Goal: Task Accomplishment & Management: Use online tool/utility

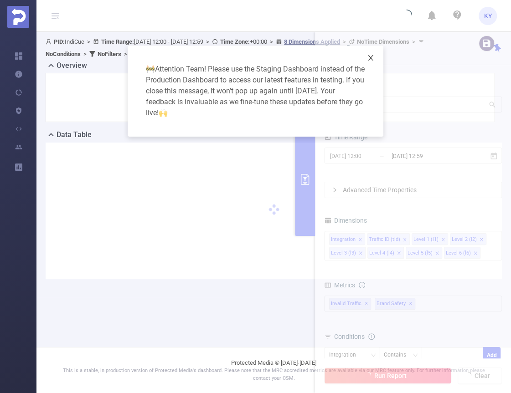
click at [366, 57] on span "Close" at bounding box center [371, 59] width 26 height 26
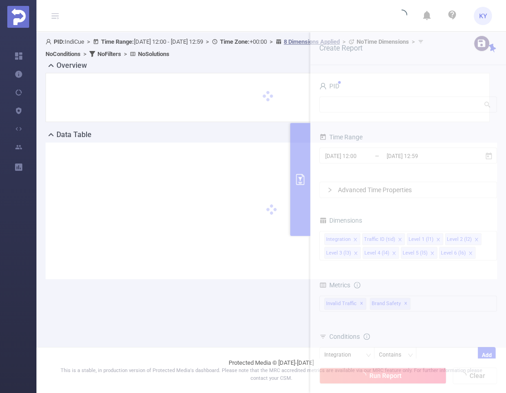
click at [361, 75] on div at bounding box center [268, 97] width 444 height 49
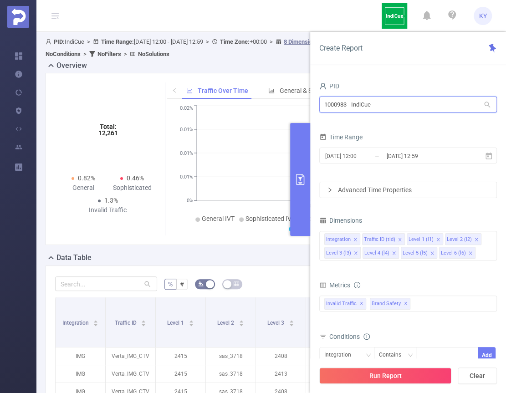
click at [412, 107] on input "1000983 - IndiCue" at bounding box center [409, 105] width 178 height 16
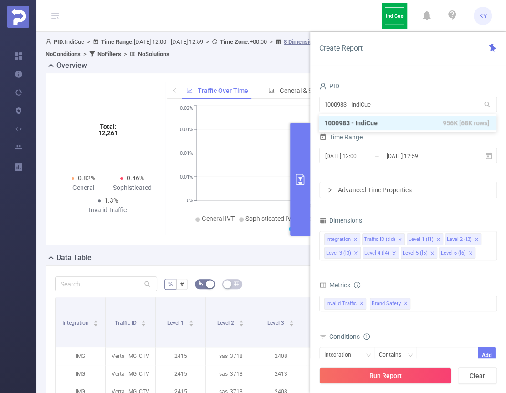
click at [404, 93] on div "PID" at bounding box center [409, 87] width 178 height 15
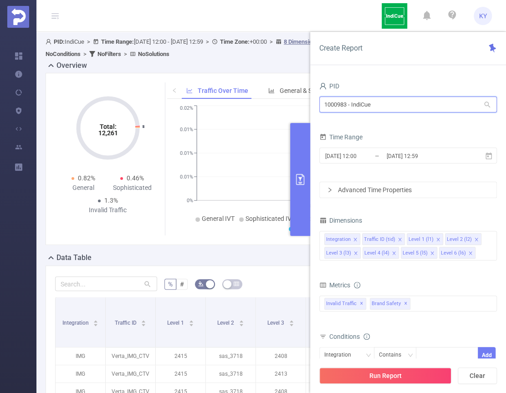
click at [405, 102] on input "1000983 - IndiCue" at bounding box center [409, 105] width 178 height 16
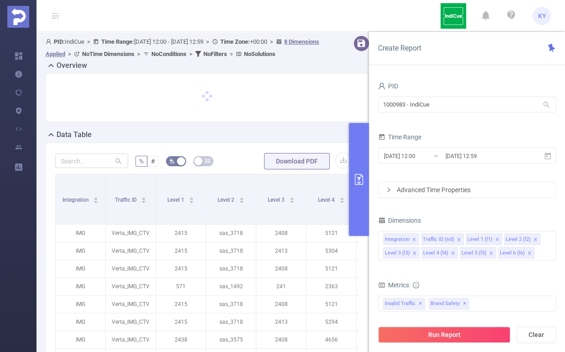
click at [434, 93] on div "PID" at bounding box center [467, 87] width 178 height 15
click at [428, 102] on input "1000983 - IndiCue" at bounding box center [467, 105] width 178 height 16
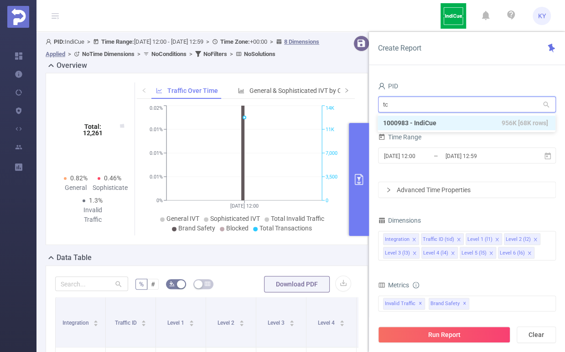
type input "tca"
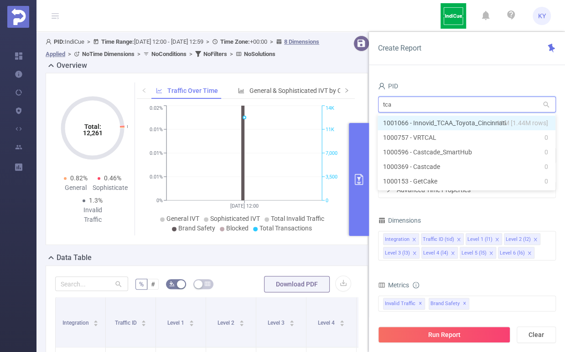
click at [443, 122] on li "1001066 - Innovid_TCAA_Toyota_Cincinnati 11M [1.44M rows]" at bounding box center [466, 123] width 178 height 15
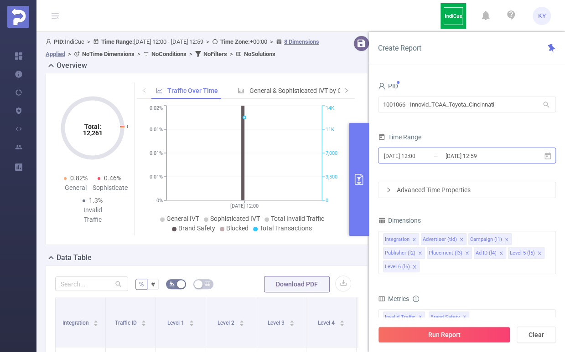
click at [464, 156] on input "2025-09-02 12:59" at bounding box center [481, 156] width 74 height 12
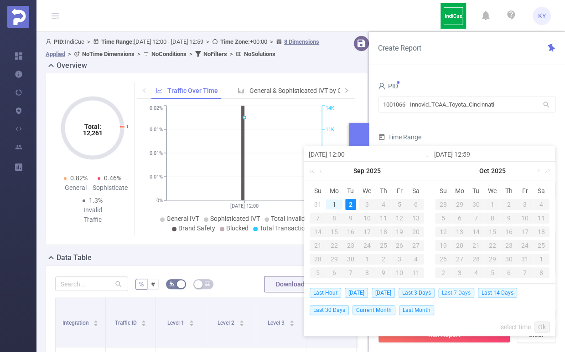
click at [455, 290] on span "Last 7 Days" at bounding box center [456, 293] width 36 height 10
type input "[DATE] 00:00"
type input "[DATE] 23:59"
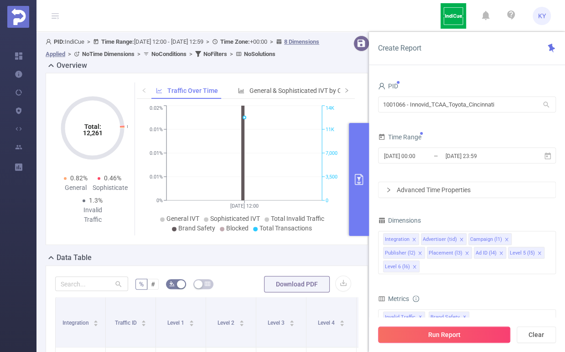
click at [469, 332] on button "Run Report" at bounding box center [444, 335] width 132 height 16
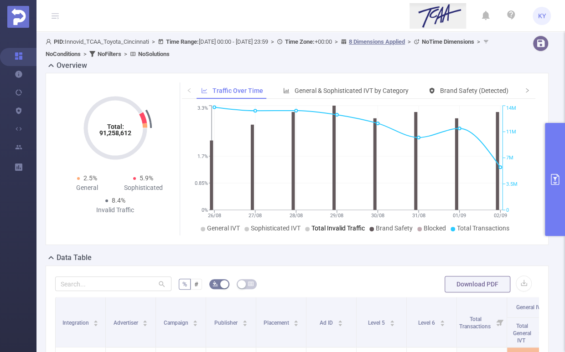
click at [351, 227] on span "Total Invalid Traffic" at bounding box center [337, 228] width 53 height 7
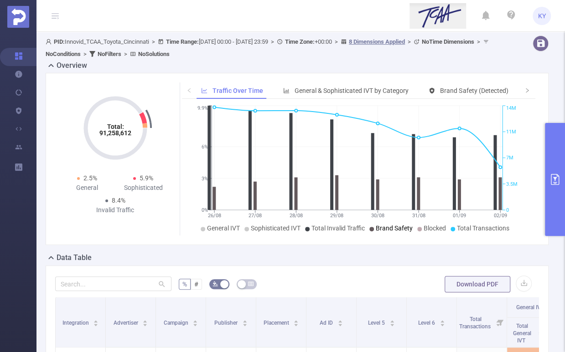
click at [383, 228] on span "Brand Safety" at bounding box center [394, 228] width 37 height 7
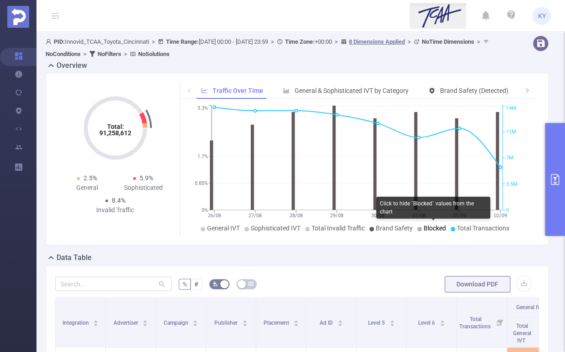
click at [421, 230] on li "Blocked" at bounding box center [431, 229] width 29 height 10
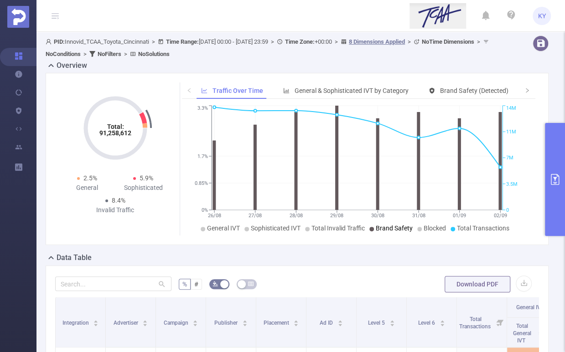
click at [385, 230] on span "Brand Safety" at bounding box center [394, 228] width 37 height 7
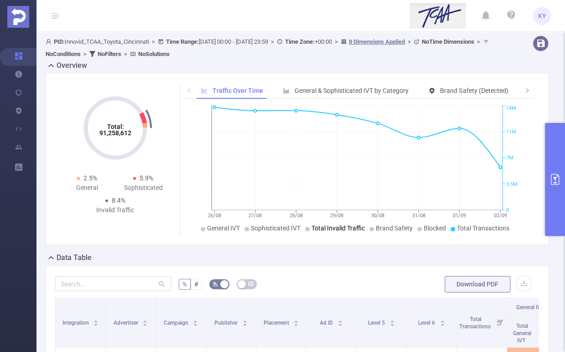
click at [343, 230] on span "Total Invalid Traffic" at bounding box center [337, 228] width 53 height 7
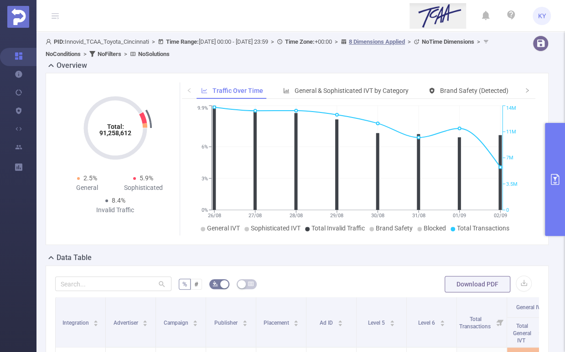
click at [547, 173] on button "primary" at bounding box center [555, 179] width 20 height 113
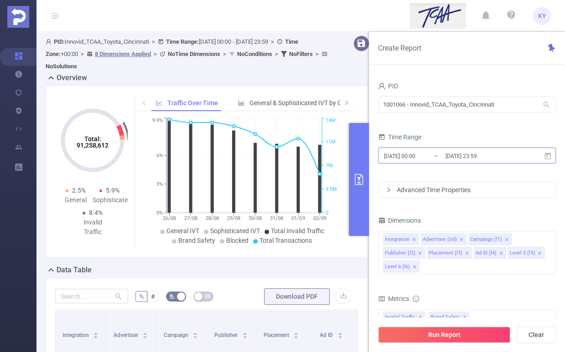
click at [511, 156] on input "2025-09-02 23:59" at bounding box center [481, 156] width 74 height 12
click at [370, 125] on div "PID 1001066 - Innovid_TCAA_Toyota_Cincinnati 1001066 - Innovid_TCAA_Toyota_Cinc…" at bounding box center [467, 220] width 196 height 298
click at [360, 131] on button "primary" at bounding box center [359, 179] width 20 height 113
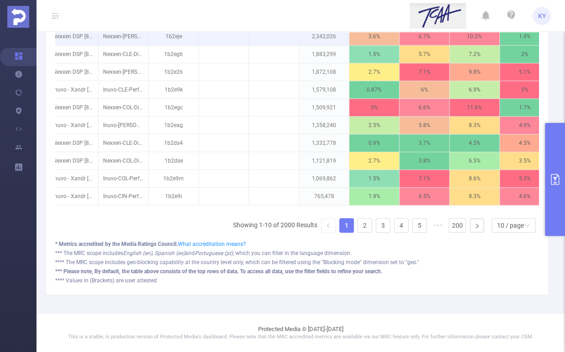
scroll to position [164, 0]
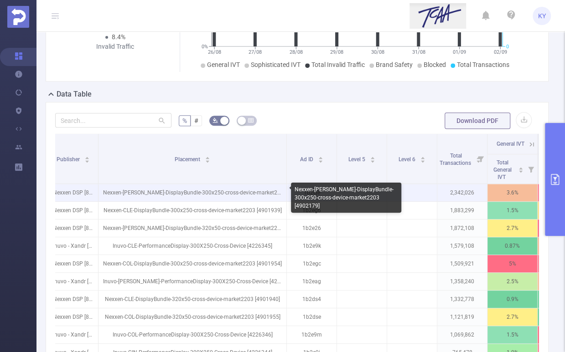
drag, startPoint x: 145, startPoint y: 156, endPoint x: 284, endPoint y: 183, distance: 140.7
click at [284, 183] on table "Integration Advertiser Campaign Publisher Placement Ad ID Level 5 Level 6 Total…" at bounding box center [367, 248] width 941 height 228
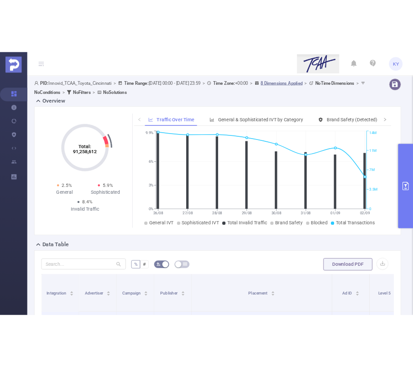
scroll to position [0, 158]
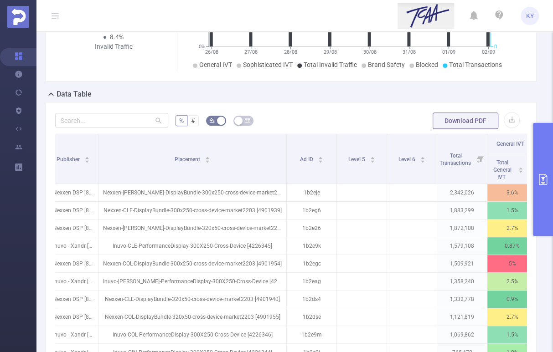
click at [534, 178] on button "primary" at bounding box center [543, 179] width 20 height 113
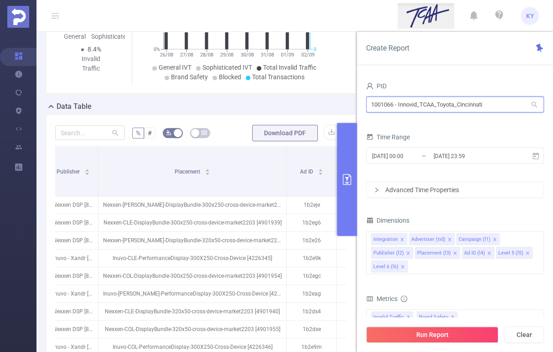
click at [444, 103] on input "1001066 - Innovid_TCAA_Toyota_Cincinnati" at bounding box center [455, 105] width 178 height 16
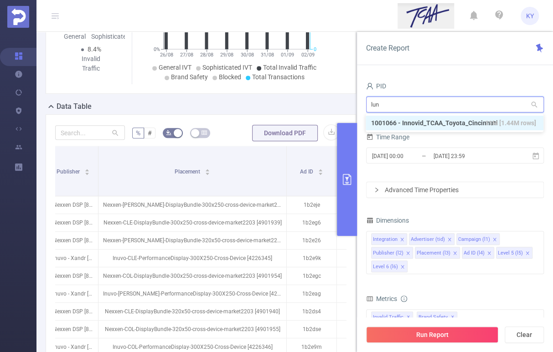
type input "luna"
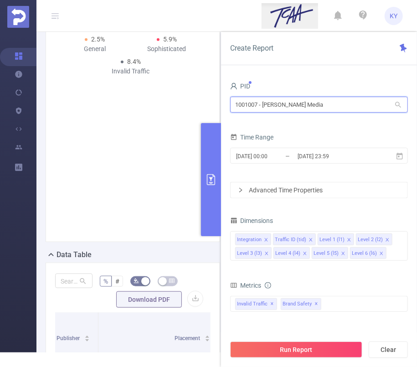
click at [336, 106] on input "1001007 - Luna Media" at bounding box center [319, 105] width 178 height 16
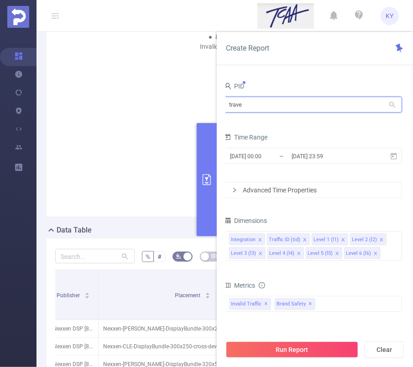
click at [256, 107] on input "trave" at bounding box center [313, 105] width 178 height 16
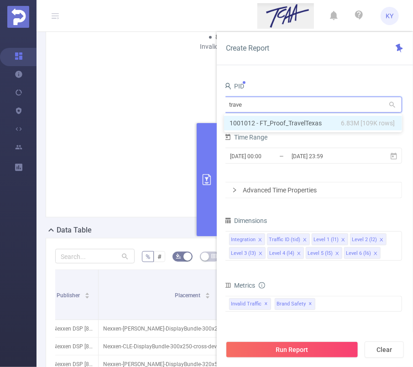
type input "travel"
click at [287, 120] on li "1001012 - FT_Proof_TravelTexas 6.83M [109K rows]" at bounding box center [313, 123] width 178 height 15
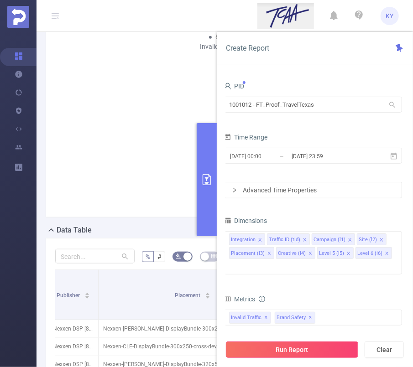
click at [338, 349] on button "Run Report" at bounding box center [292, 349] width 132 height 16
